Goal: Check status: Check status

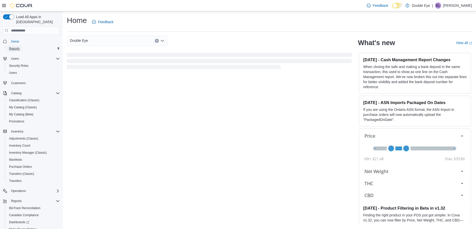
click at [16, 47] on span "Reports" at bounding box center [14, 49] width 11 height 4
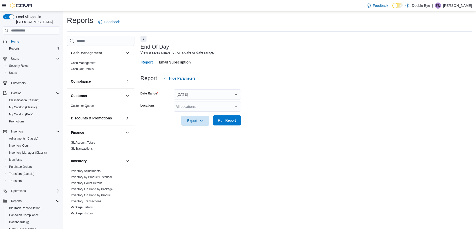
click at [231, 124] on span "Run Report" at bounding box center [227, 120] width 22 height 10
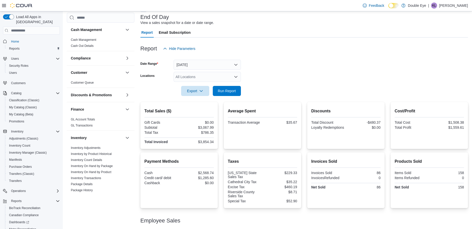
scroll to position [61, 0]
